Goal: Go to known website: Access a specific website the user already knows

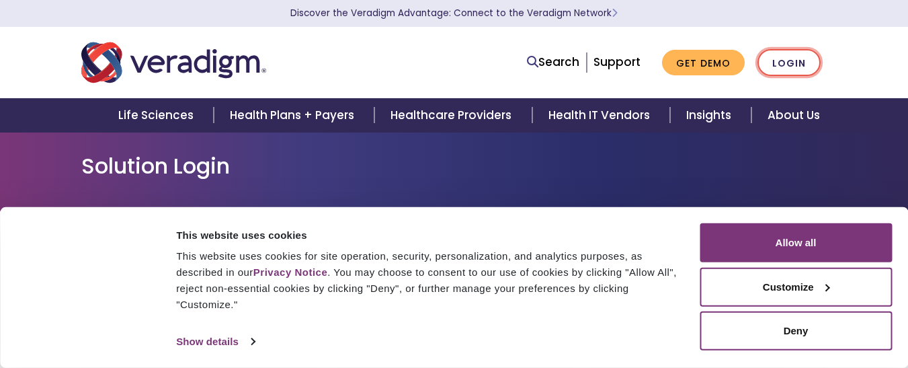
click at [801, 62] on link "Login" at bounding box center [789, 63] width 63 height 28
click at [796, 59] on link "Login" at bounding box center [789, 63] width 63 height 28
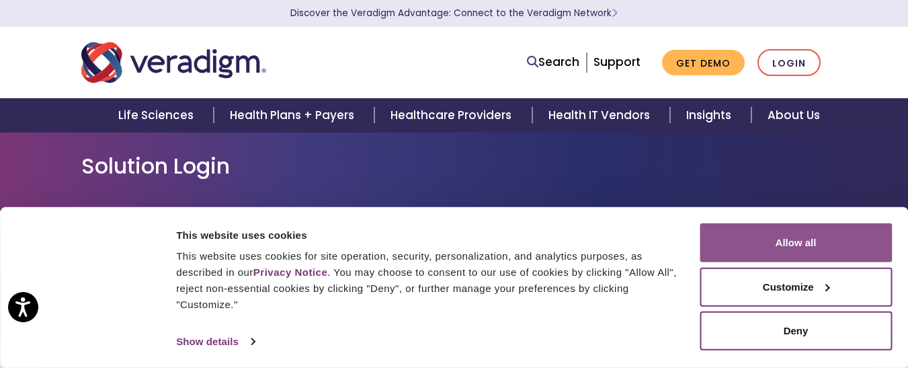
click at [801, 249] on button "Allow all" at bounding box center [796, 242] width 192 height 39
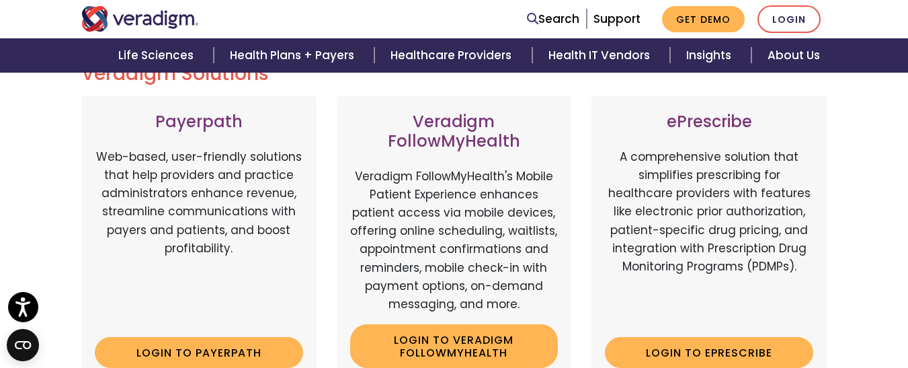
scroll to position [194, 0]
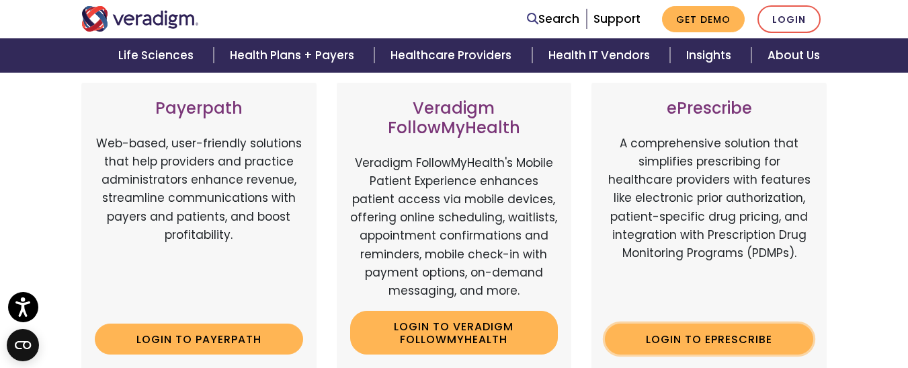
click at [678, 331] on link "Login to ePrescribe" at bounding box center [709, 338] width 208 height 31
